Goal: Navigation & Orientation: Find specific page/section

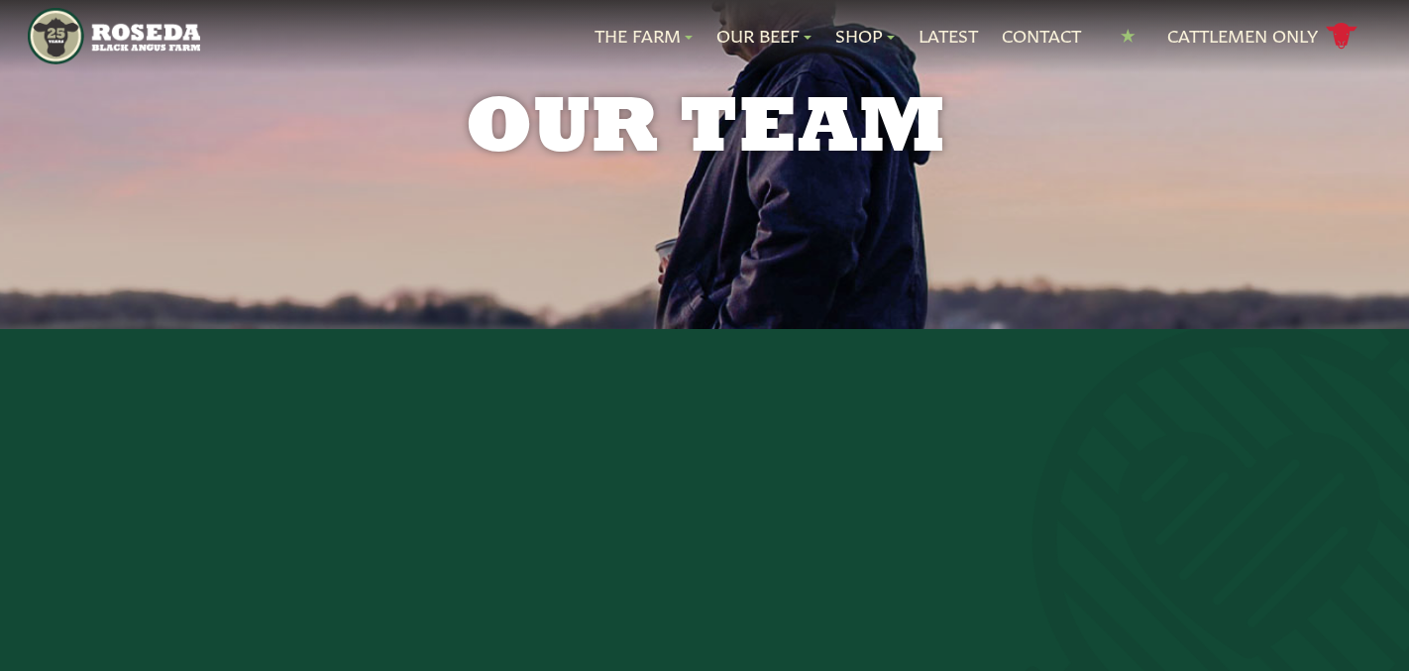
scroll to position [378, 0]
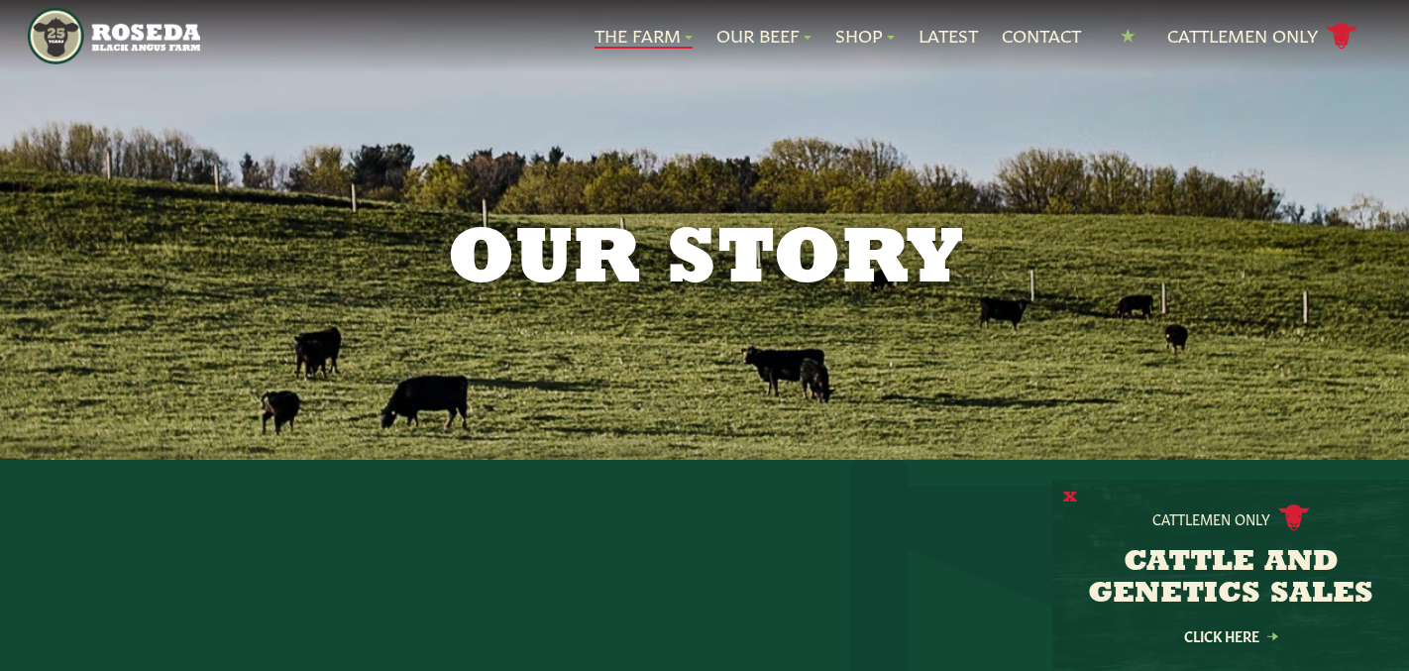
click at [1067, 495] on button "X" at bounding box center [1070, 497] width 14 height 21
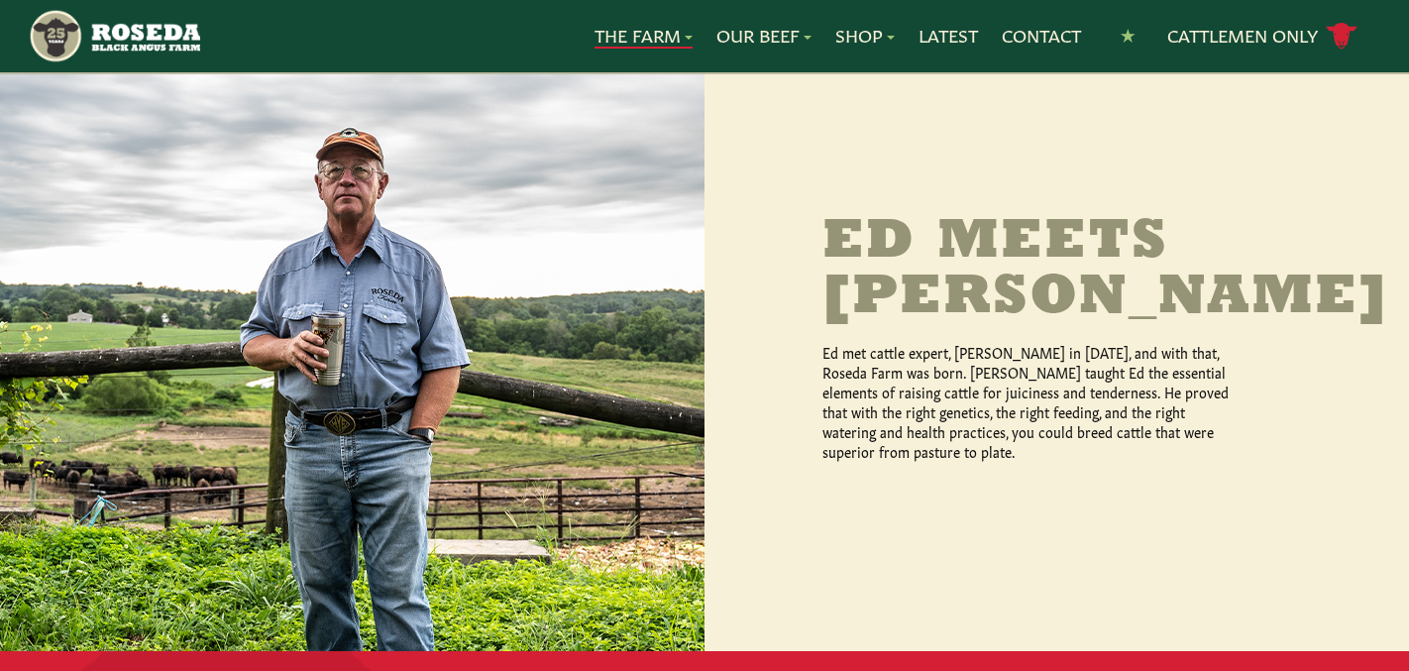
scroll to position [1510, 0]
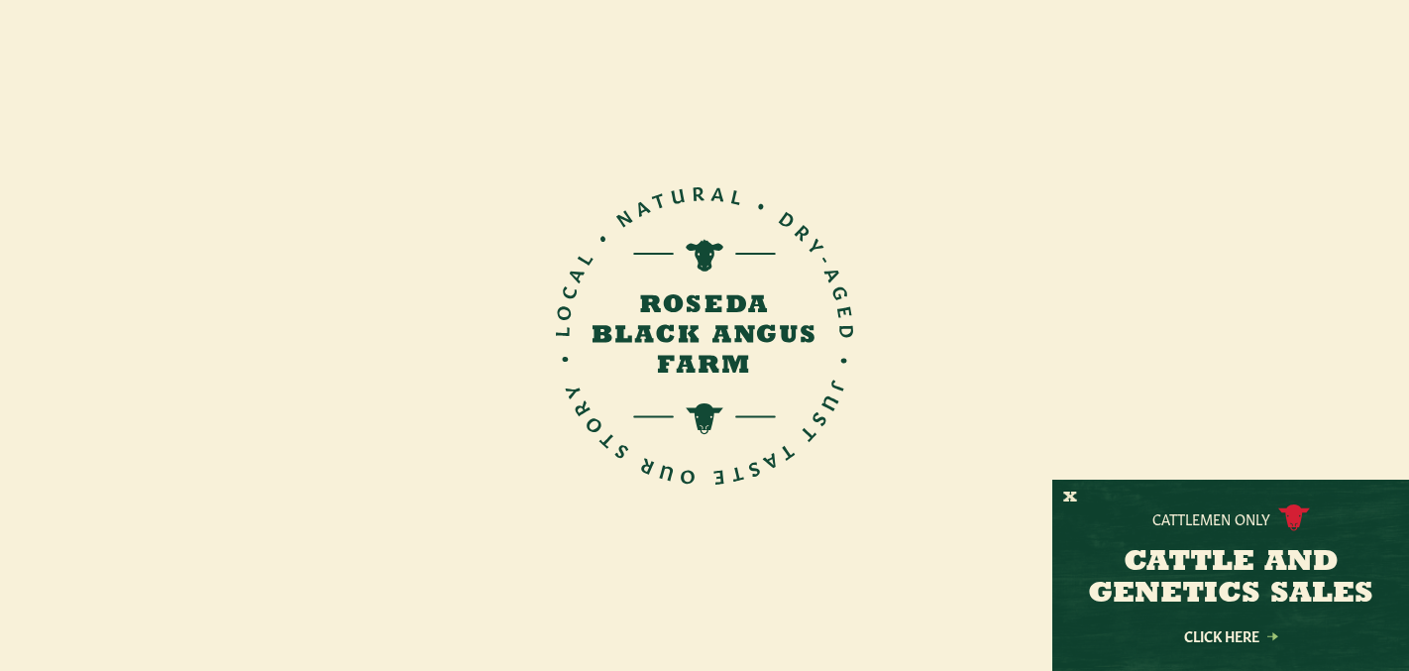
click at [1068, 500] on button "X" at bounding box center [1070, 497] width 14 height 21
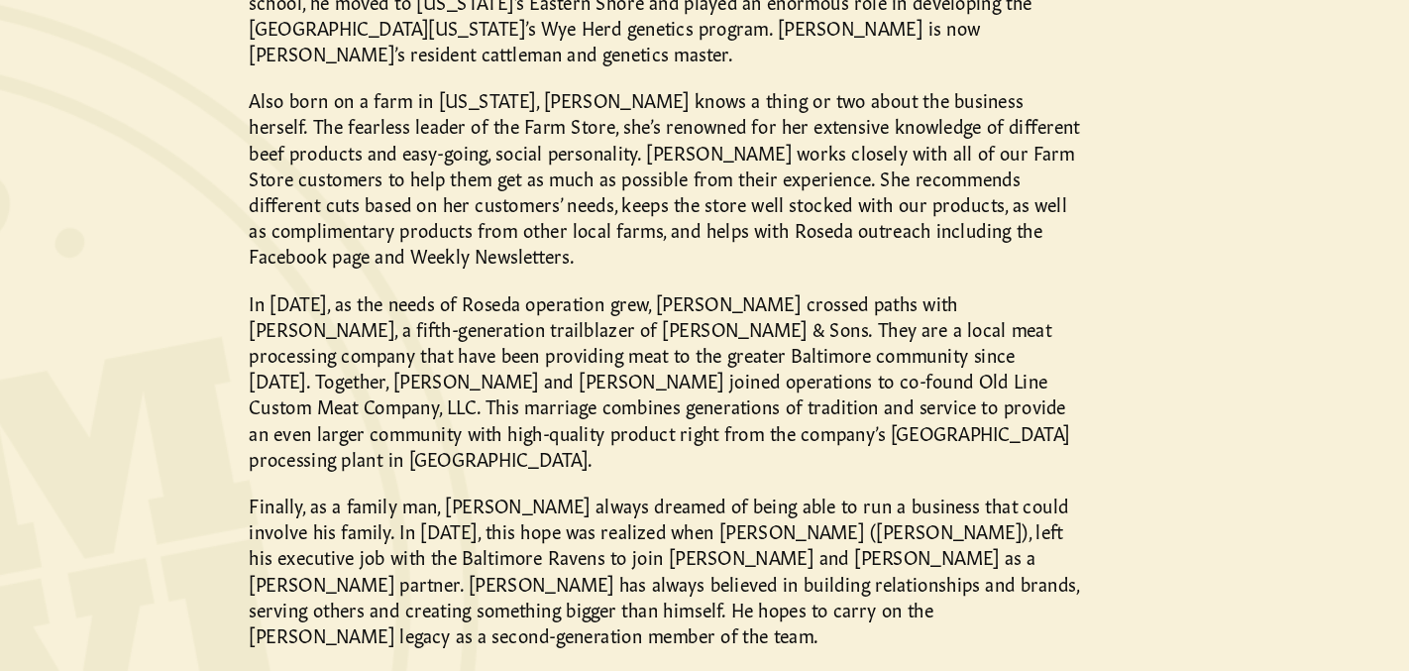
scroll to position [1842, 0]
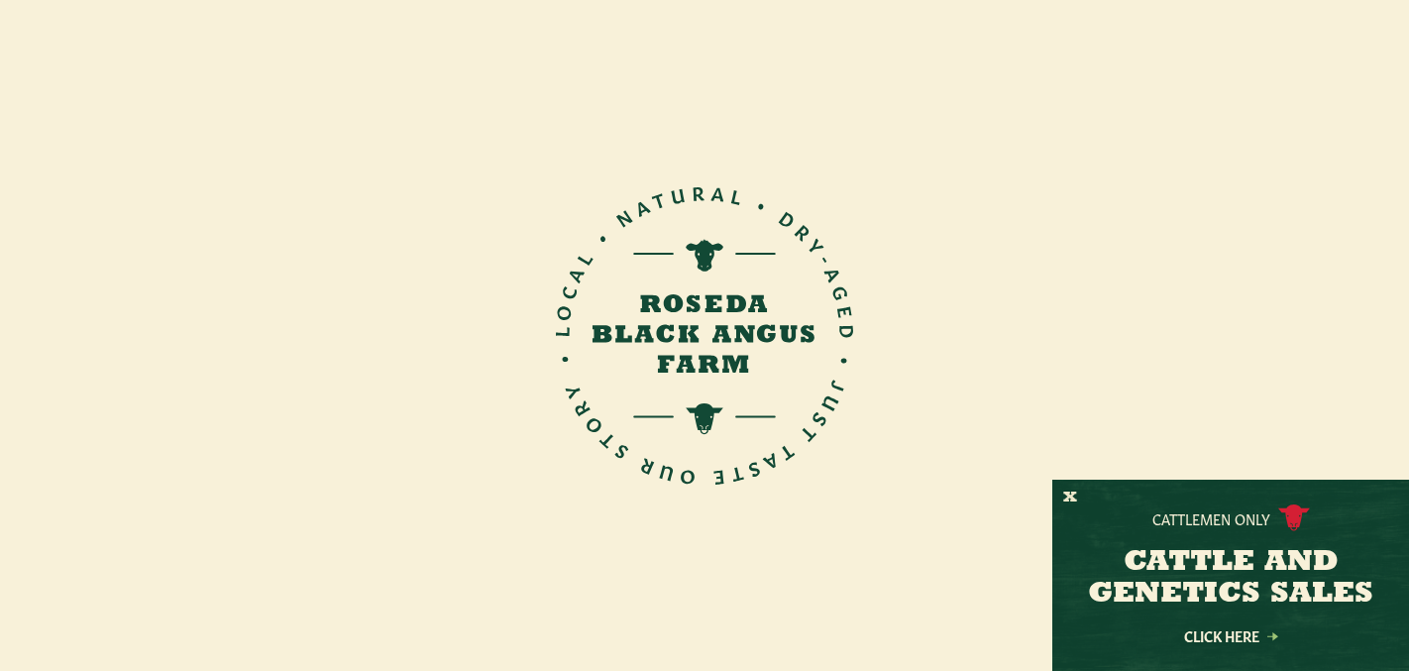
click at [1071, 492] on button "X" at bounding box center [1070, 497] width 14 height 21
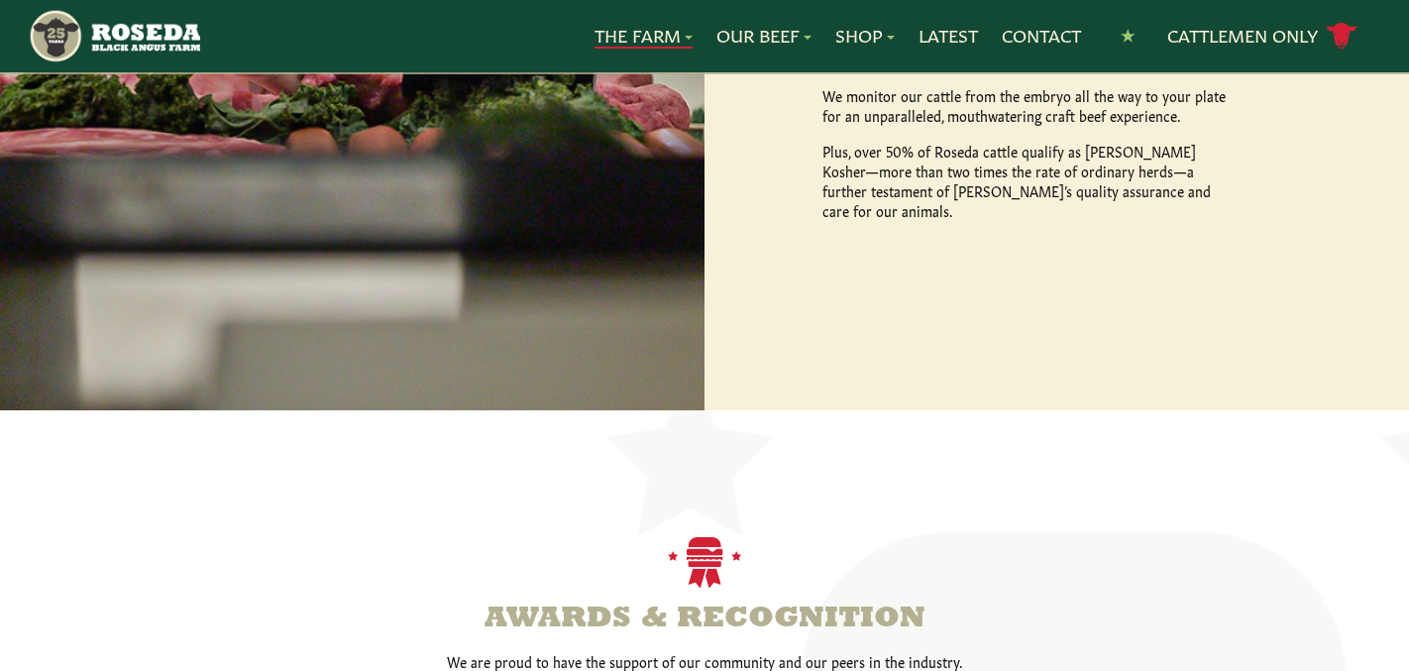
scroll to position [3382, 0]
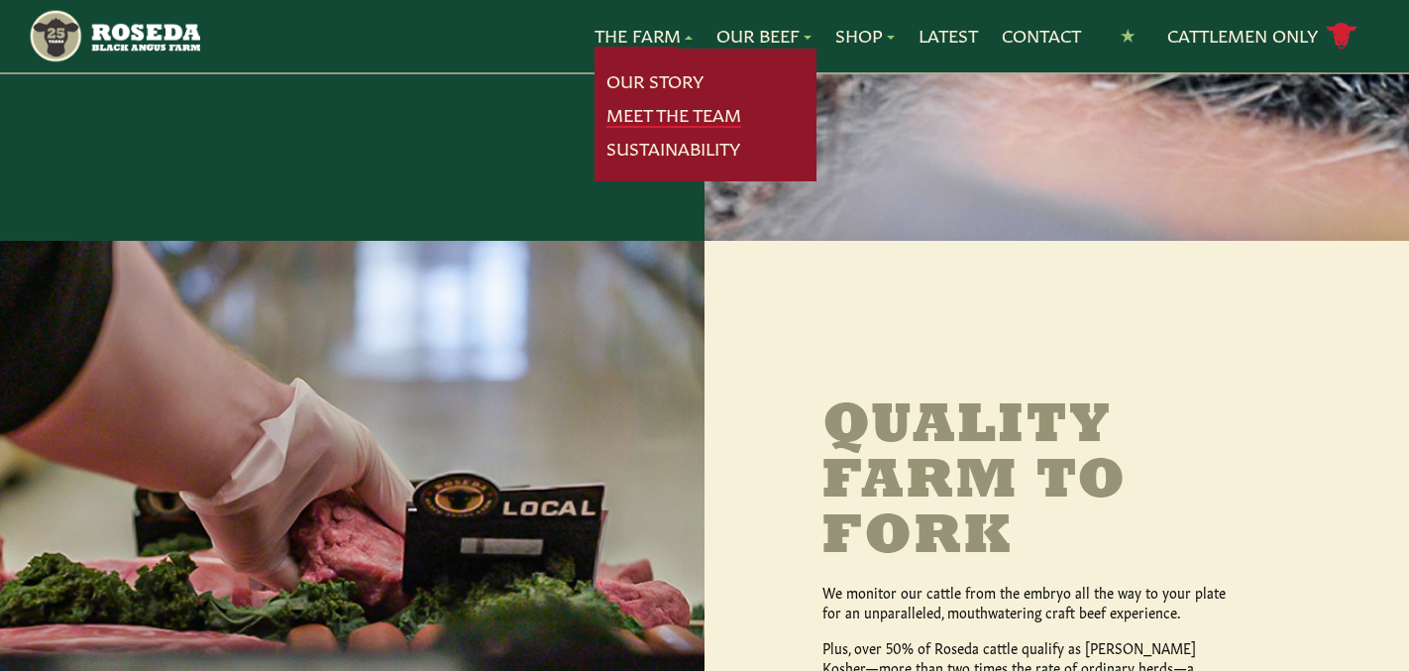
click at [655, 121] on link "Meet The Team" at bounding box center [673, 115] width 135 height 26
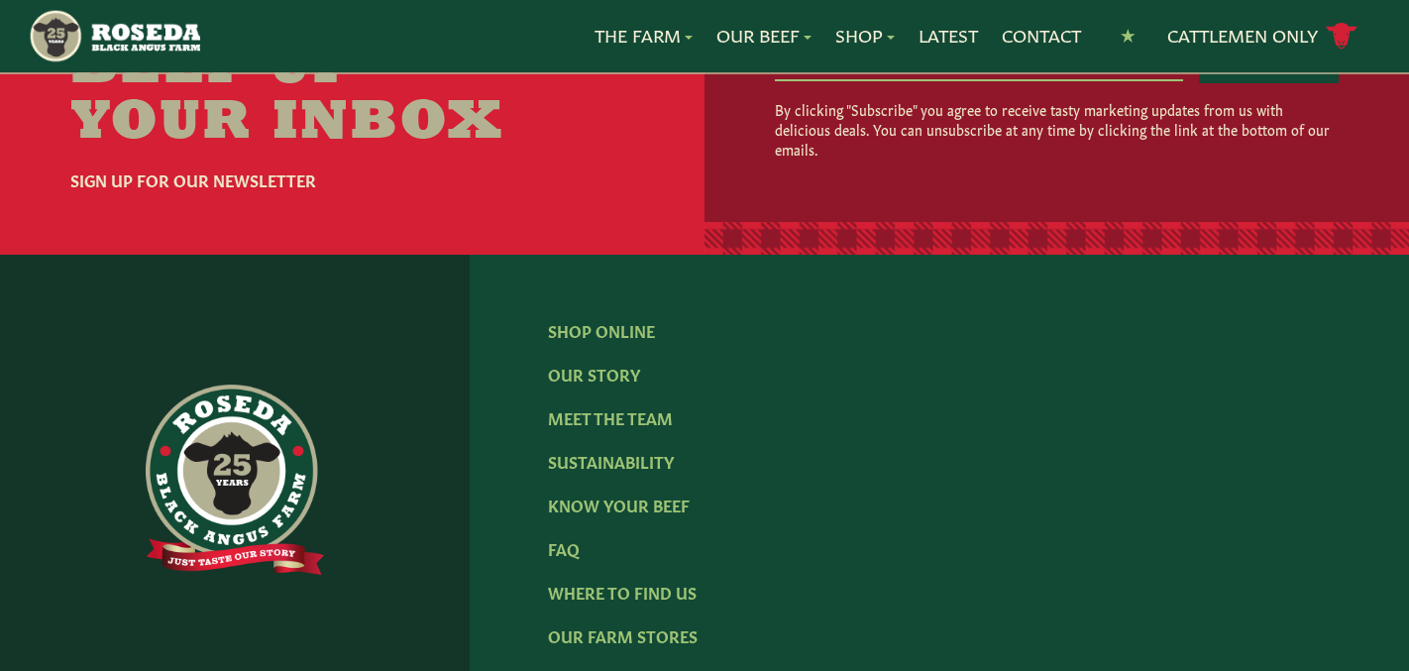
scroll to position [2700, 0]
